Goal: Find specific page/section: Find specific page/section

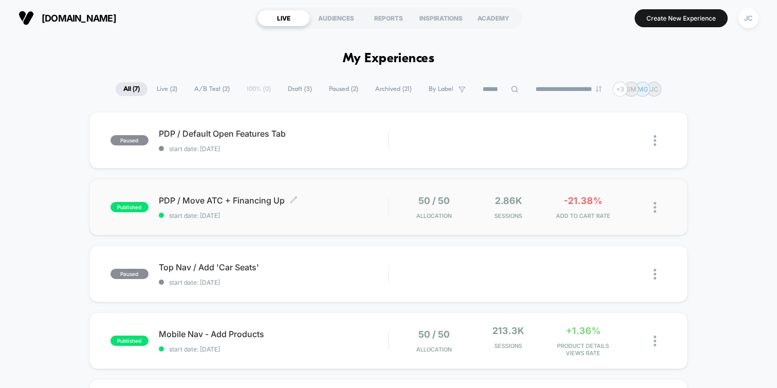
click at [224, 200] on span "PDP / Move ATC + Financing Up Click to edit experience details" at bounding box center [273, 200] width 229 height 10
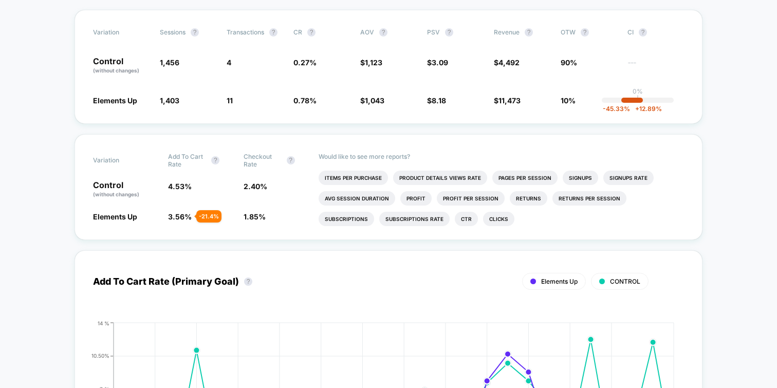
scroll to position [197, 0]
